Goal: Information Seeking & Learning: Learn about a topic

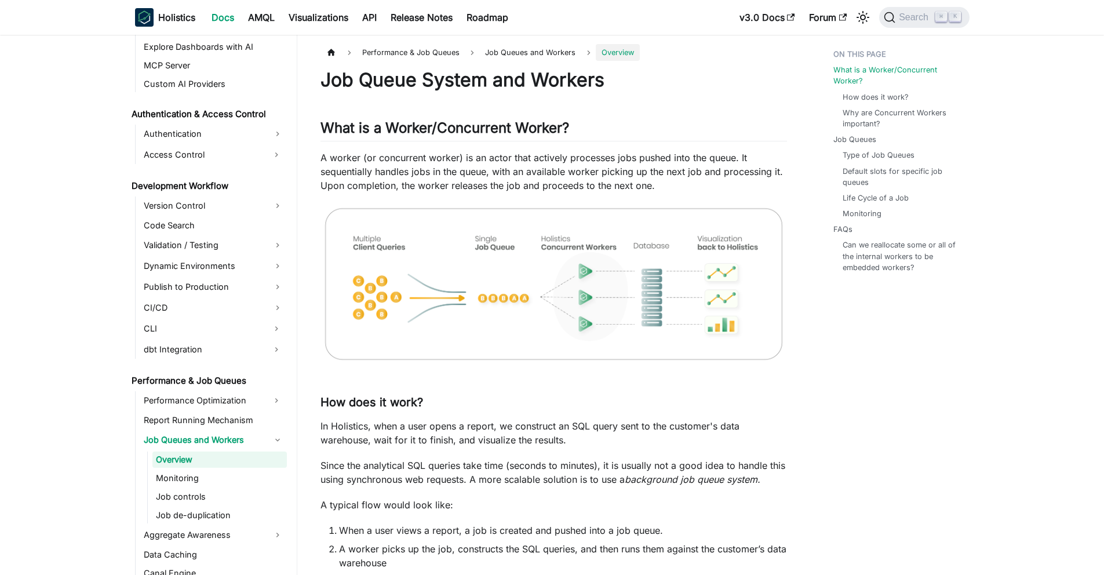
scroll to position [743, 0]
click at [593, 157] on p "A worker (or concurrent worker) is an actor that actively processes jobs pushed…" at bounding box center [553, 172] width 466 height 42
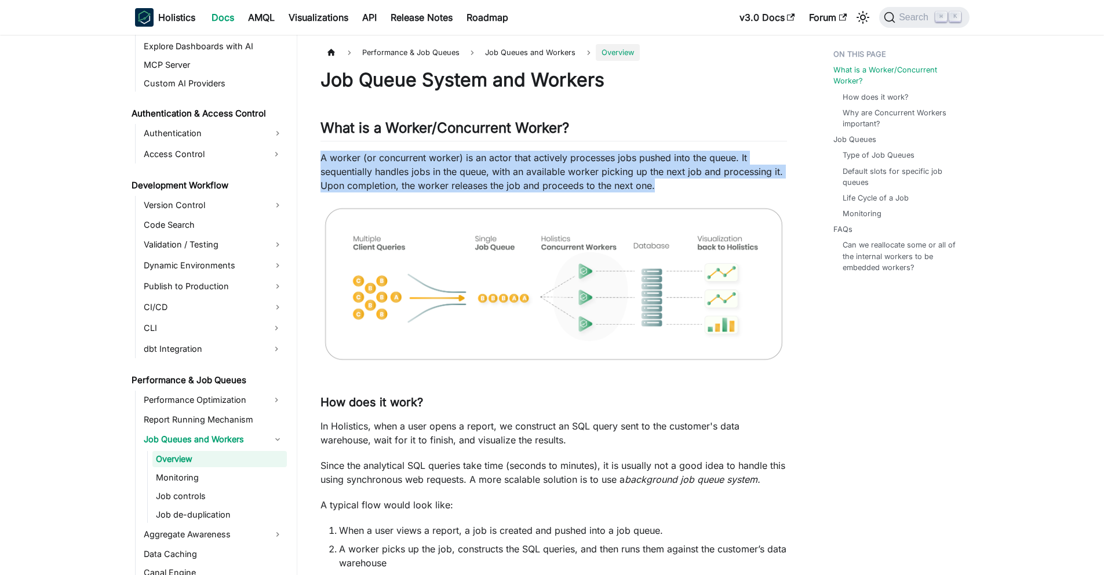
click at [593, 157] on p "A worker (or concurrent worker) is an actor that actively processes jobs pushed…" at bounding box center [553, 172] width 466 height 42
click at [527, 170] on p "A worker (or concurrent worker) is an actor that actively processes jobs pushed…" at bounding box center [553, 172] width 466 height 42
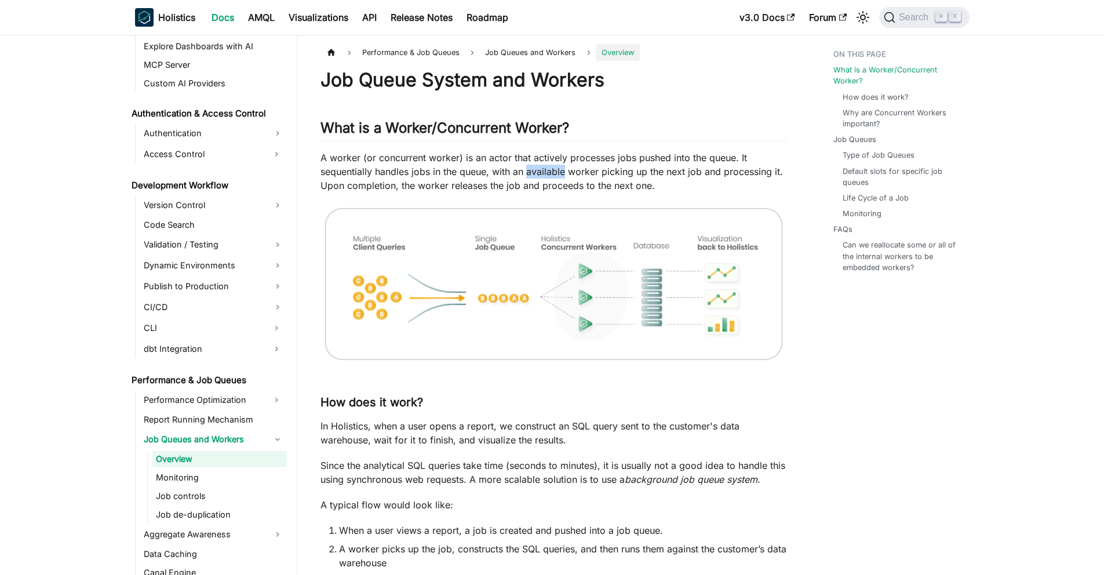
click at [527, 170] on p "A worker (or concurrent worker) is an actor that actively processes jobs pushed…" at bounding box center [553, 172] width 466 height 42
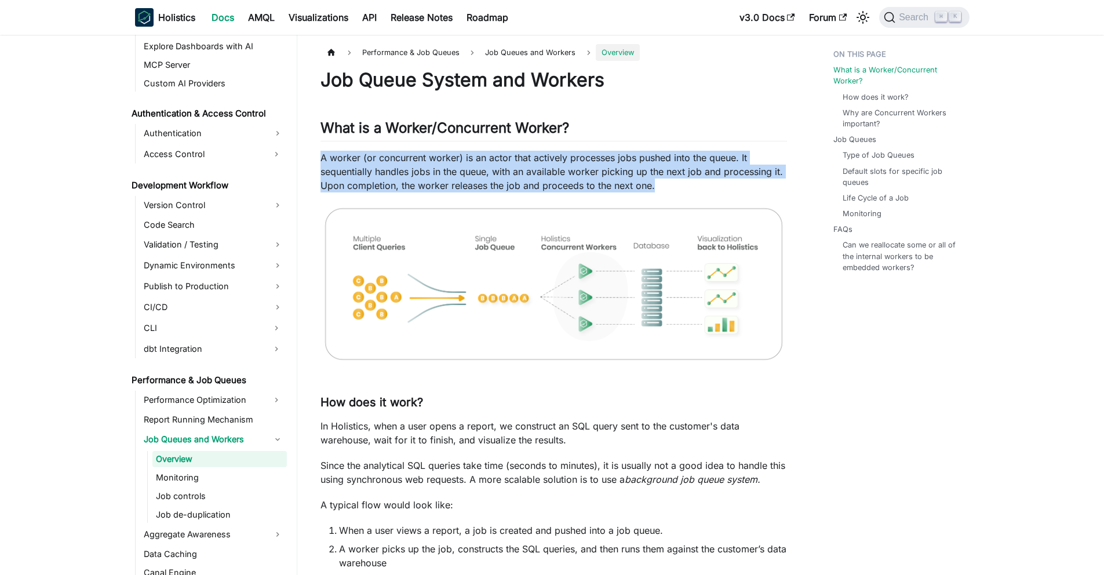
click at [527, 170] on p "A worker (or concurrent worker) is an actor that actively processes jobs pushed…" at bounding box center [553, 172] width 466 height 42
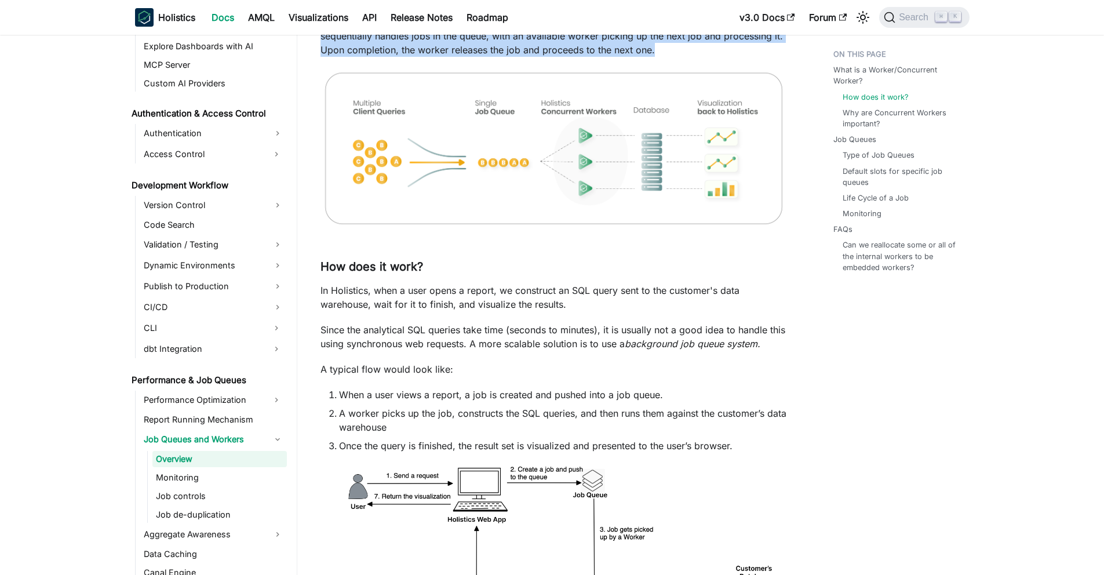
scroll to position [227, 0]
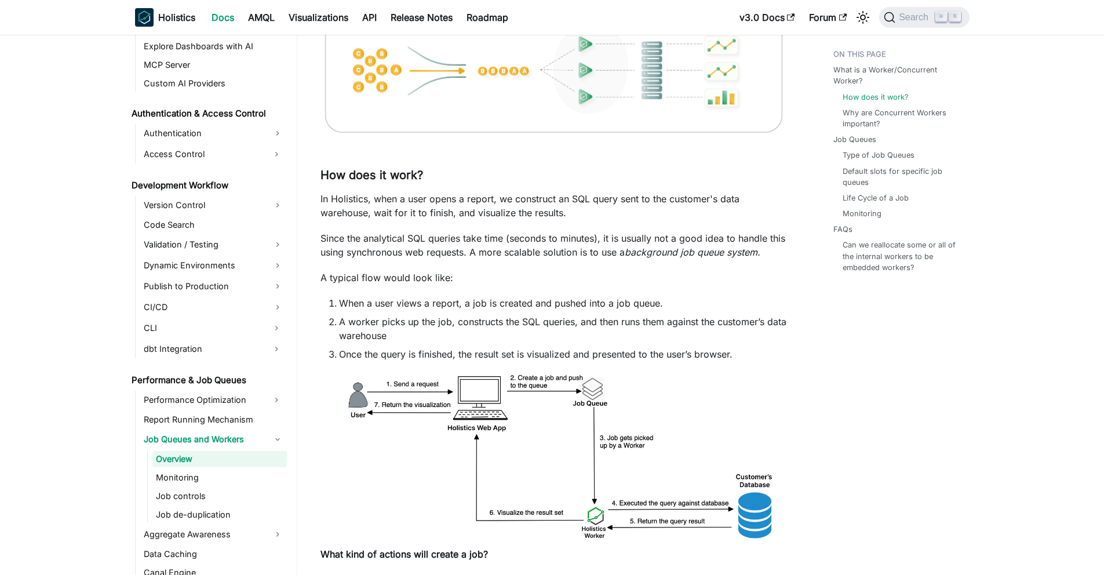
click at [485, 199] on p "In Holistics, when a user opens a report, we construct an SQL query sent to the…" at bounding box center [553, 206] width 466 height 28
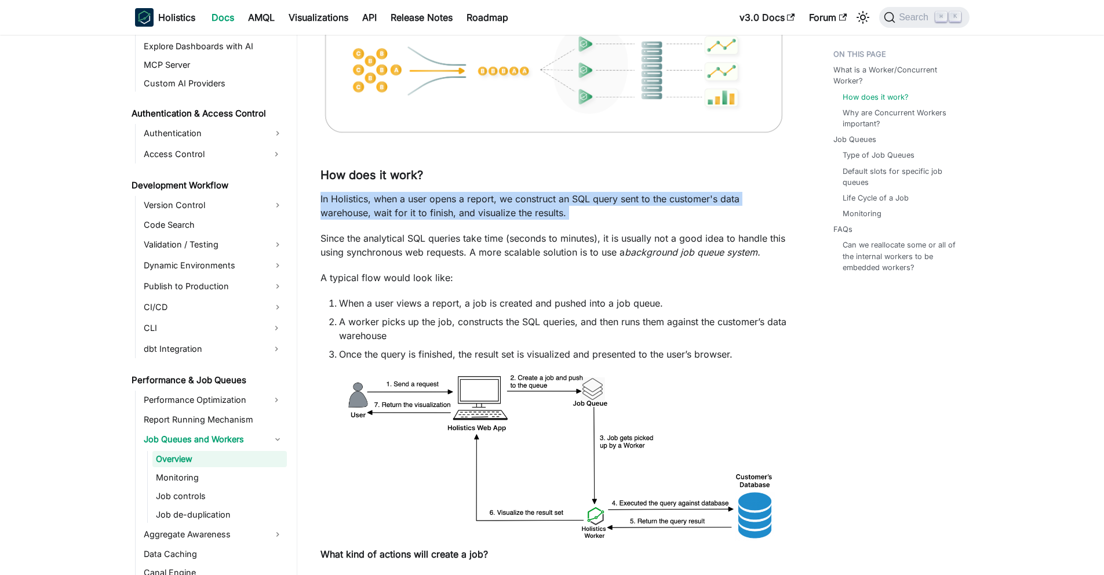
click at [485, 199] on p "In Holistics, when a user opens a report, we construct an SQL query sent to the…" at bounding box center [553, 206] width 466 height 28
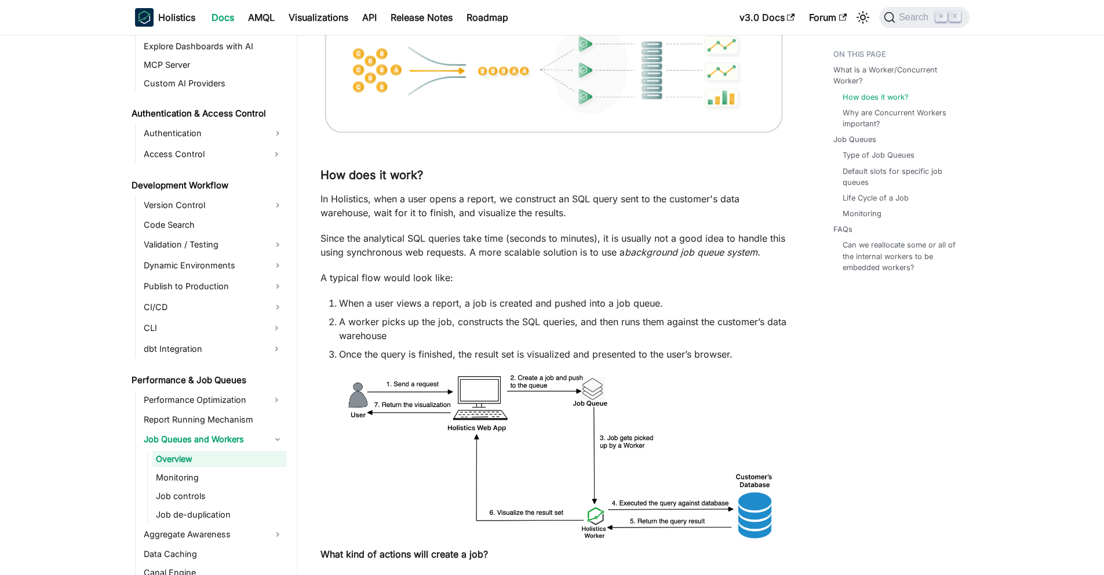
click at [487, 245] on p "Since the analytical SQL queries take time (seconds to minutes), it is usually …" at bounding box center [553, 245] width 466 height 28
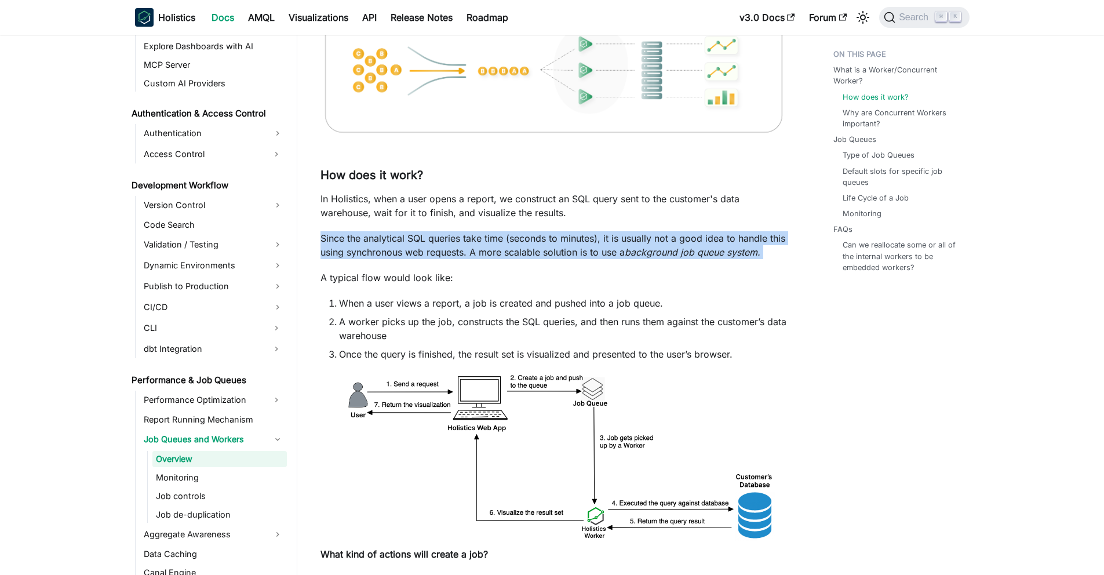
click at [487, 245] on p "Since the analytical SQL queries take time (seconds to minutes), it is usually …" at bounding box center [553, 245] width 466 height 28
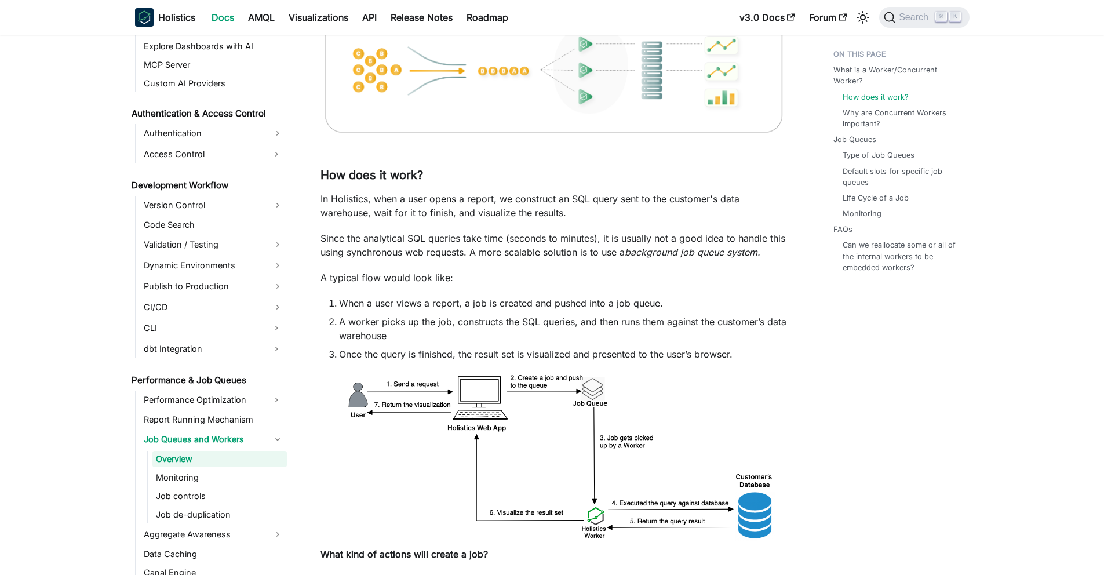
click at [526, 302] on li "When a user views a report, a job is created and pushed into a job queue." at bounding box center [563, 303] width 448 height 14
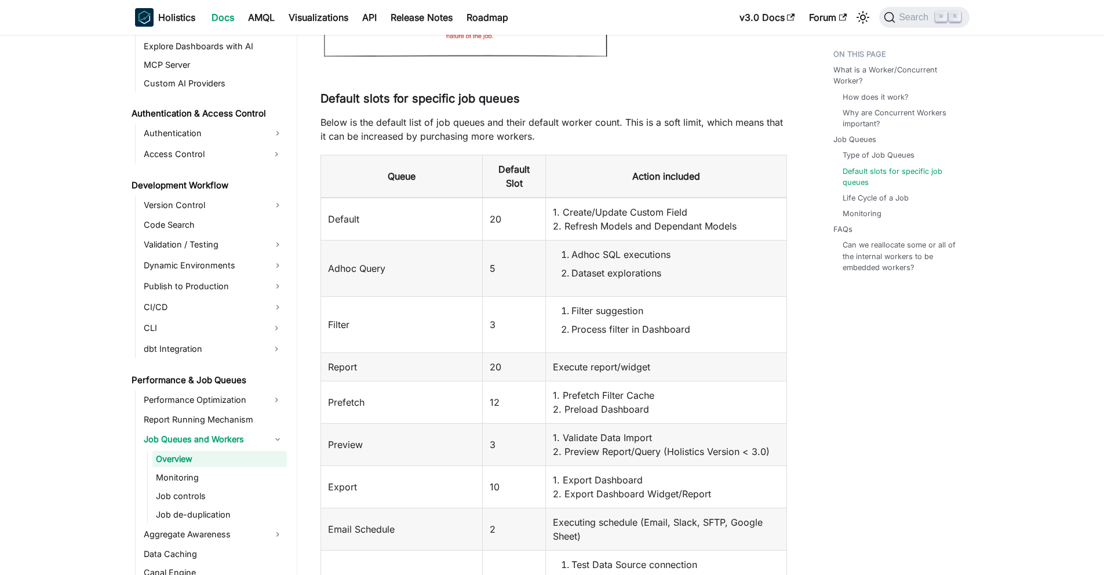
scroll to position [1418, 0]
click at [888, 198] on link "Life Cycle of a Job" at bounding box center [878, 197] width 66 height 11
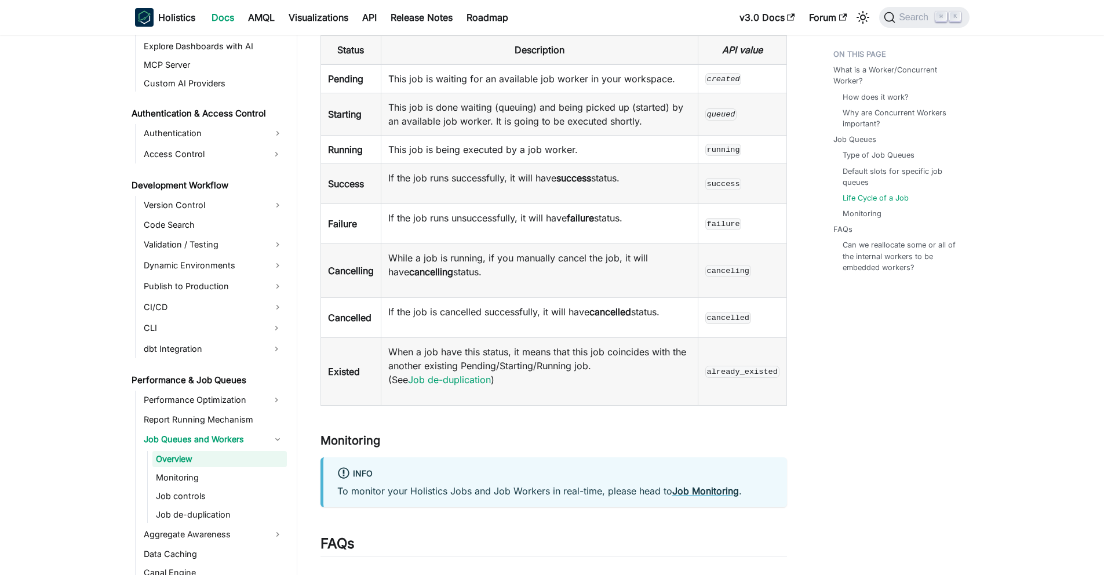
scroll to position [3073, 0]
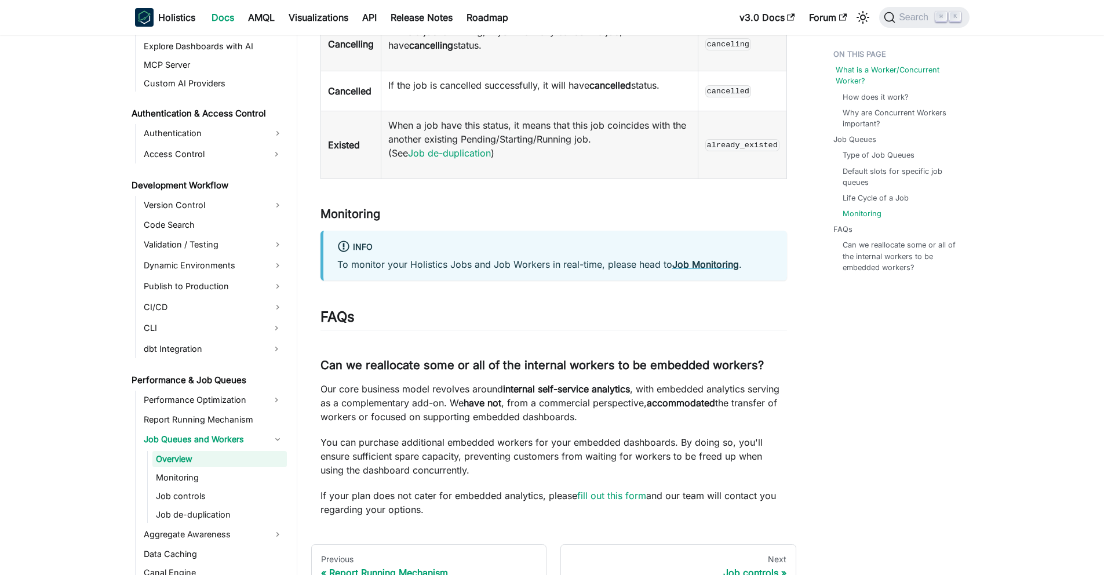
click at [857, 76] on link "What is a Worker/Concurrent Worker?" at bounding box center [899, 75] width 129 height 22
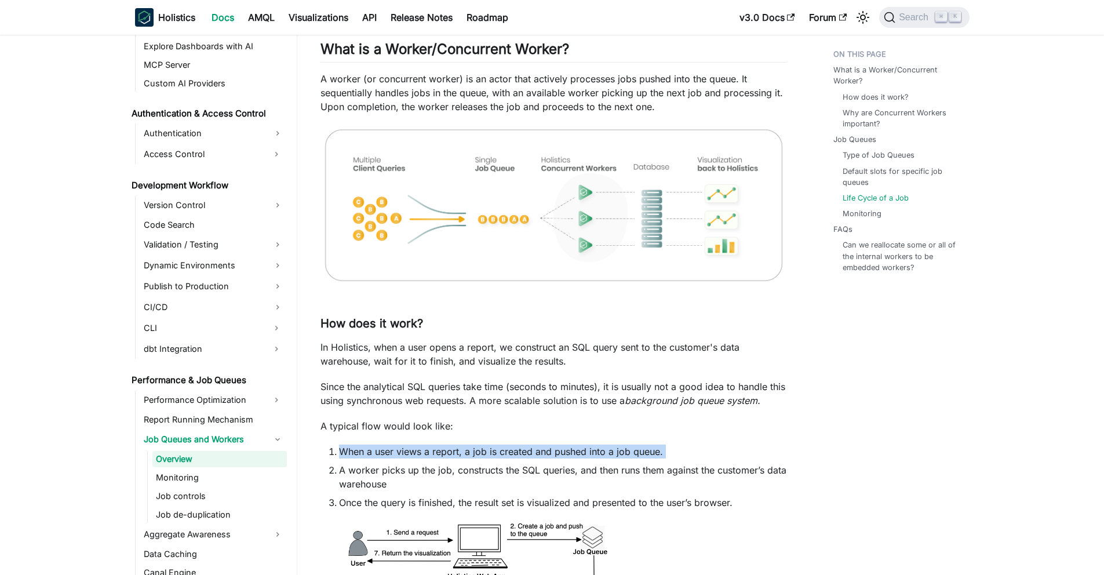
scroll to position [2475, 0]
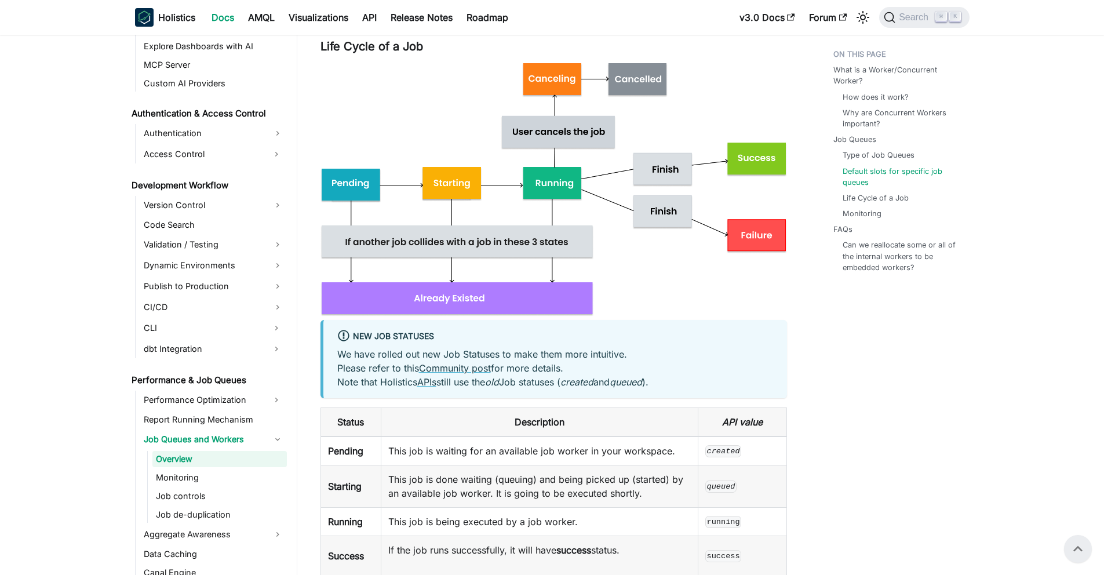
scroll to position [1418, 0]
